Goal: Book appointment/travel/reservation

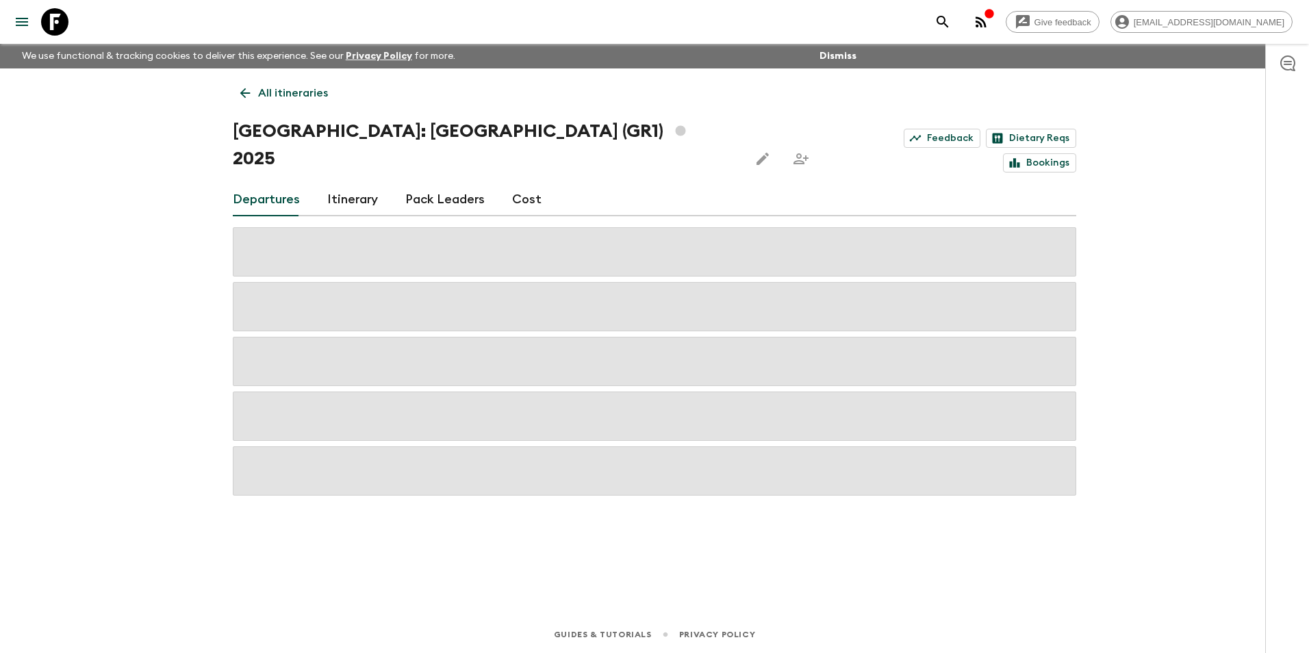
click at [291, 98] on p "All itineraries" at bounding box center [293, 93] width 70 height 16
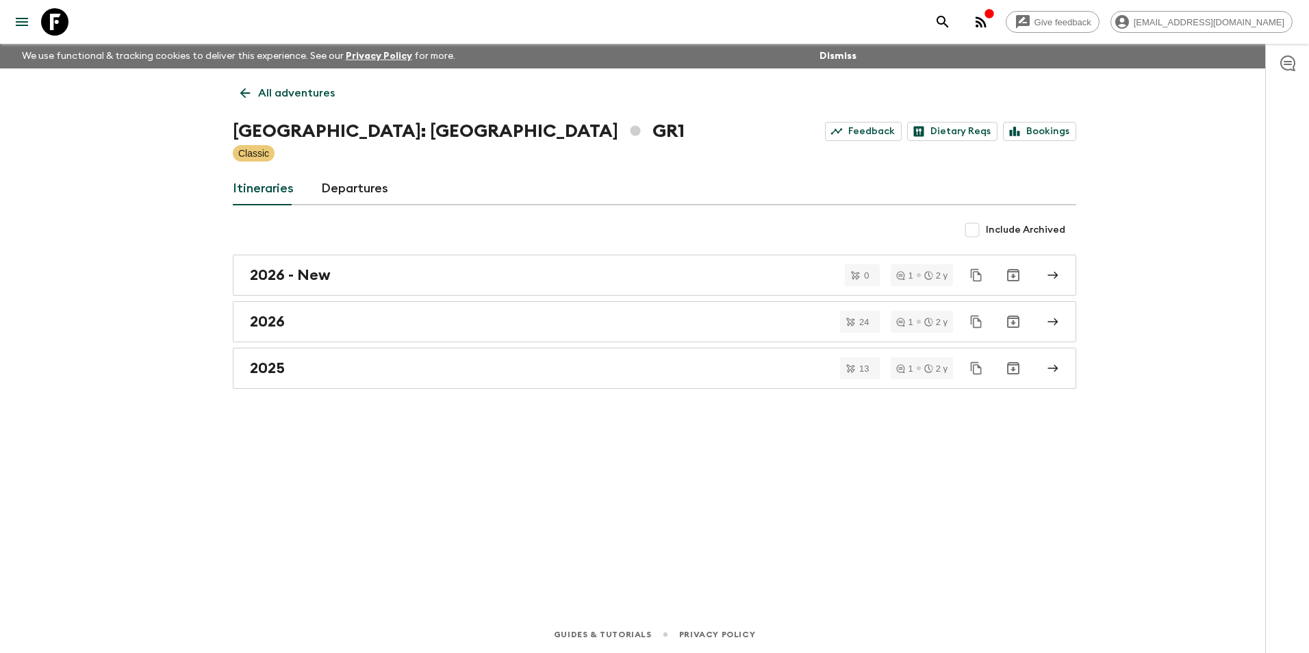
click at [291, 98] on p "All adventures" at bounding box center [296, 93] width 77 height 16
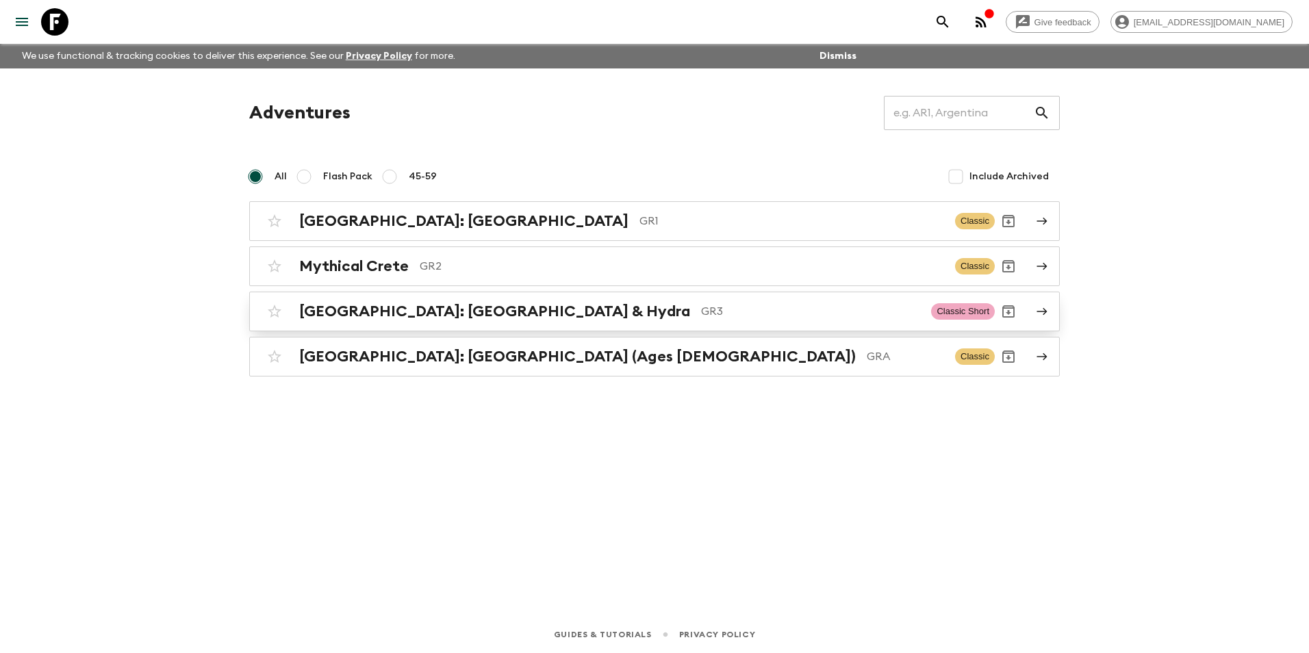
click at [395, 311] on h2 "[GEOGRAPHIC_DATA]: [GEOGRAPHIC_DATA] & Hydra" at bounding box center [494, 312] width 391 height 18
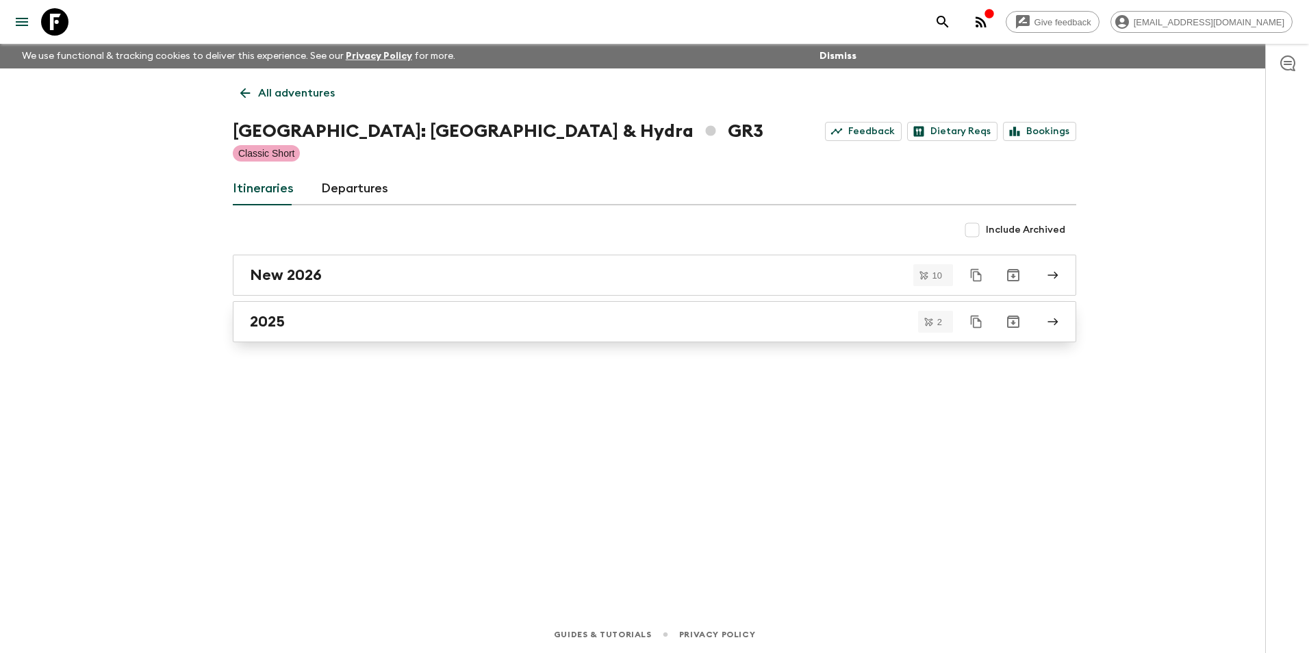
click at [314, 327] on div "2025" at bounding box center [641, 322] width 783 height 18
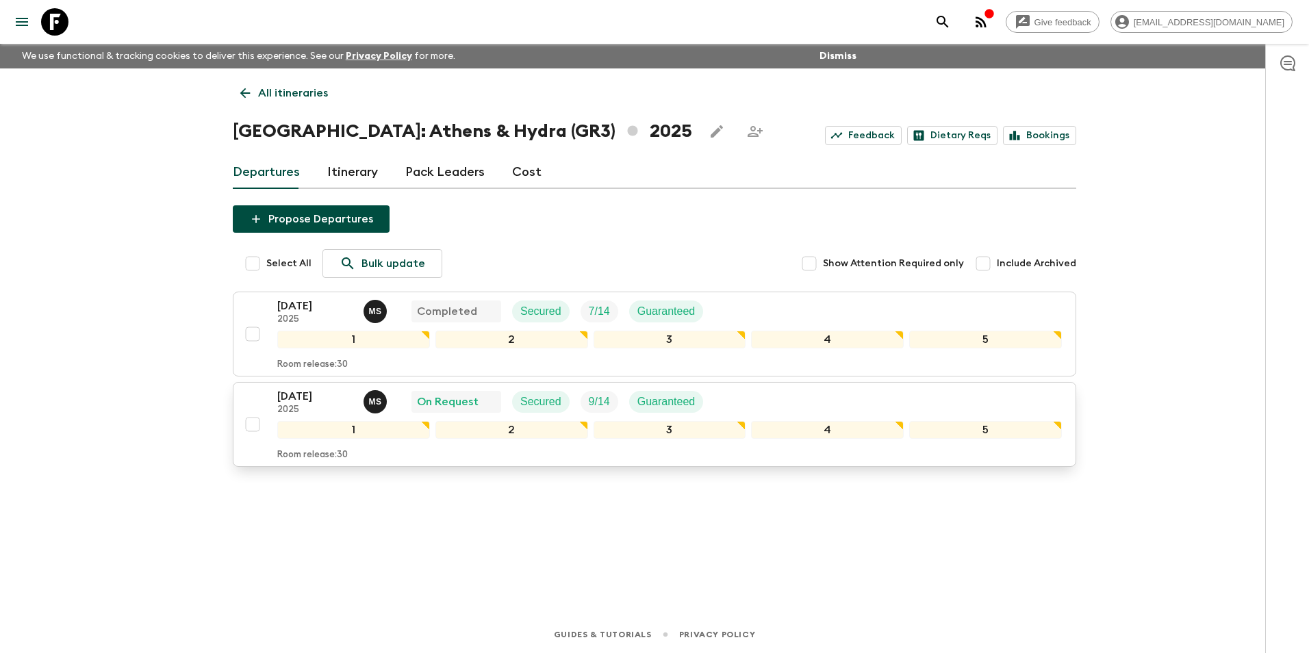
click at [294, 399] on p "[DATE]" at bounding box center [314, 396] width 75 height 16
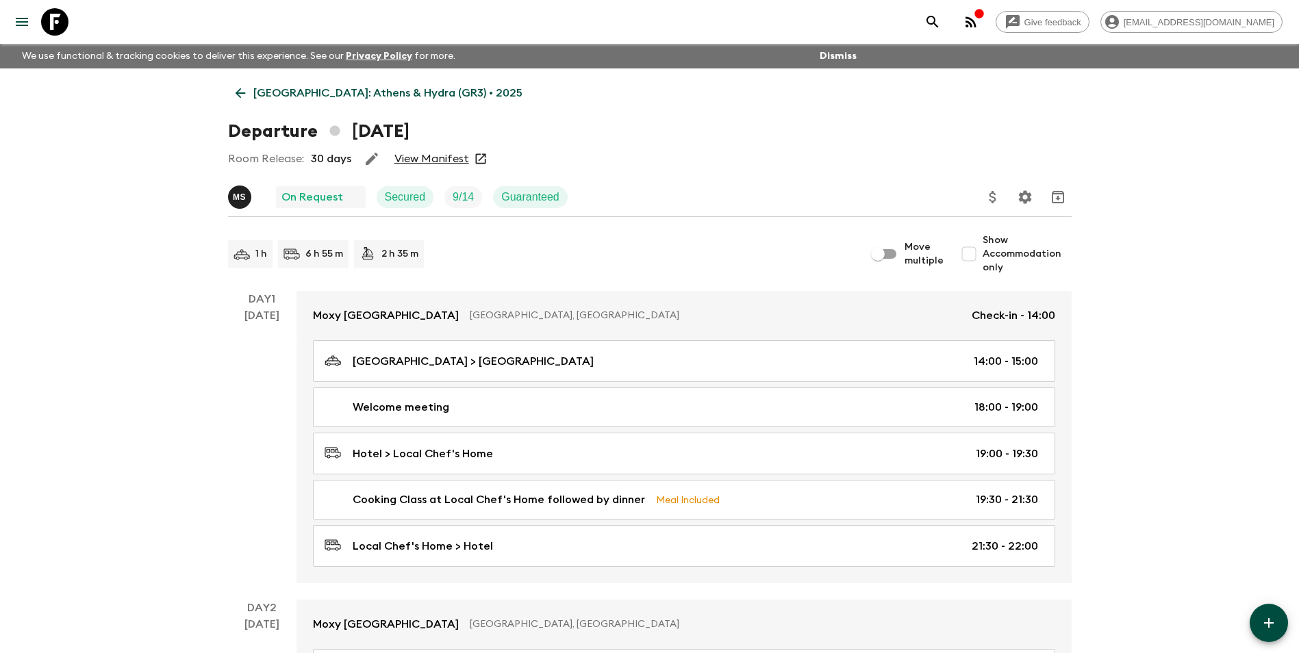
click at [444, 155] on link "View Manifest" at bounding box center [431, 159] width 75 height 14
